Goal: Find contact information: Find contact information

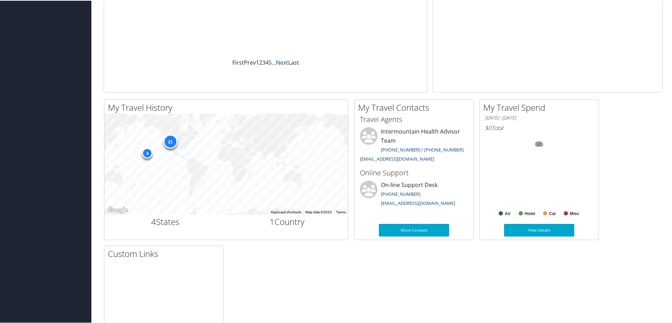
scroll to position [140, 0]
click at [383, 157] on link "[EMAIL_ADDRESS][DOMAIN_NAME]" at bounding box center [397, 158] width 74 height 6
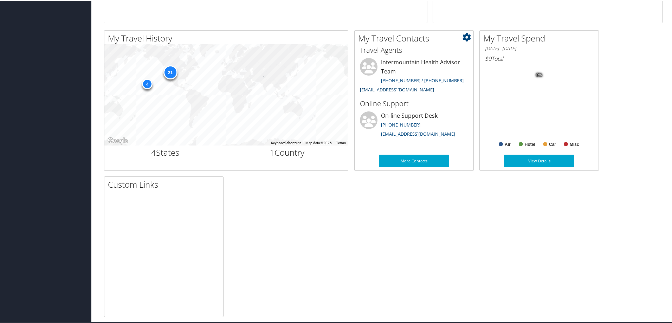
scroll to position [215, 0]
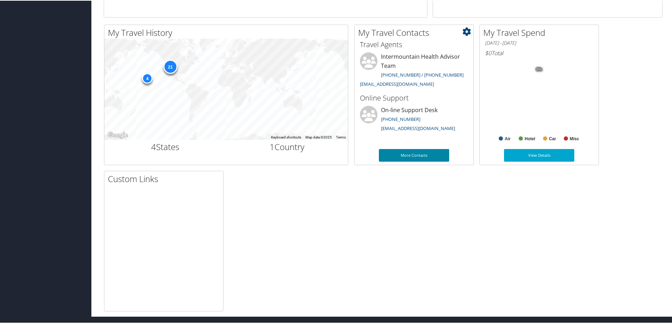
click at [418, 153] on link "More Contacts" at bounding box center [414, 154] width 70 height 13
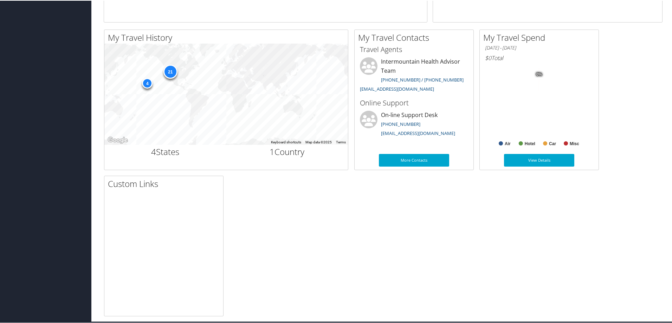
scroll to position [211, 0]
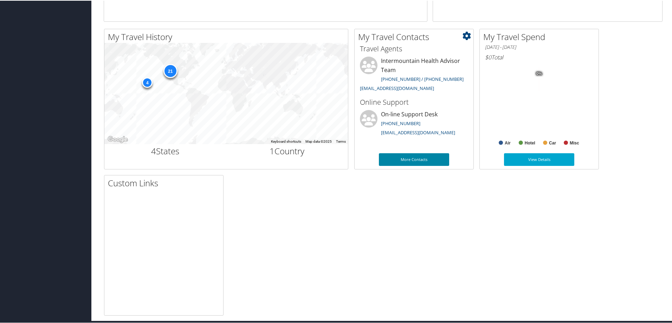
click at [413, 158] on link "More Contacts" at bounding box center [414, 158] width 70 height 13
